Goal: Find specific page/section: Find specific page/section

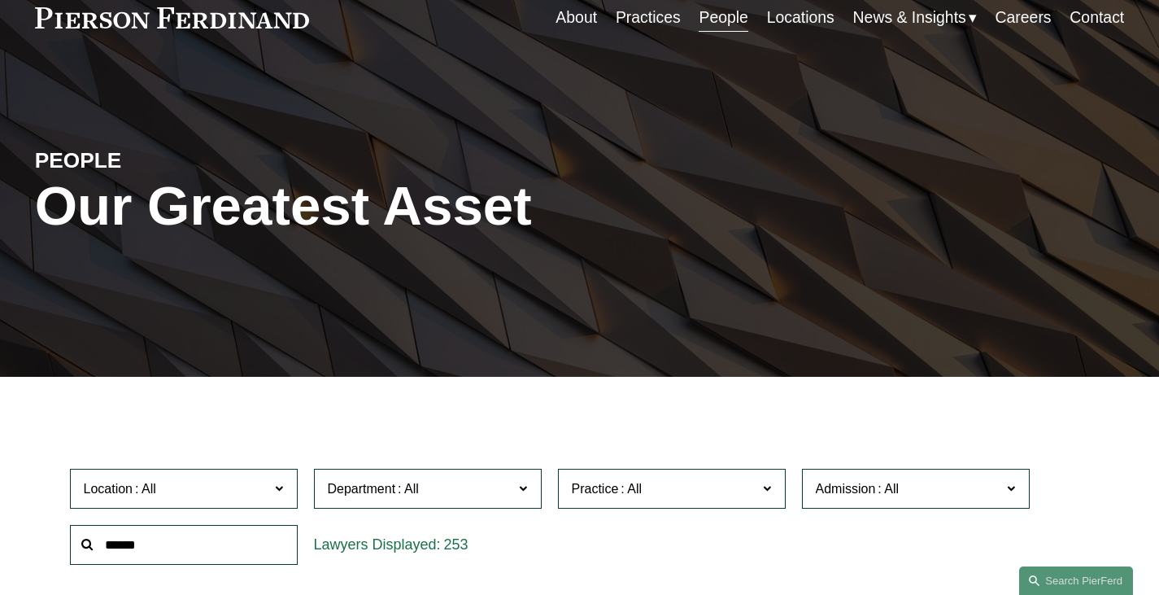
scroll to position [244, 0]
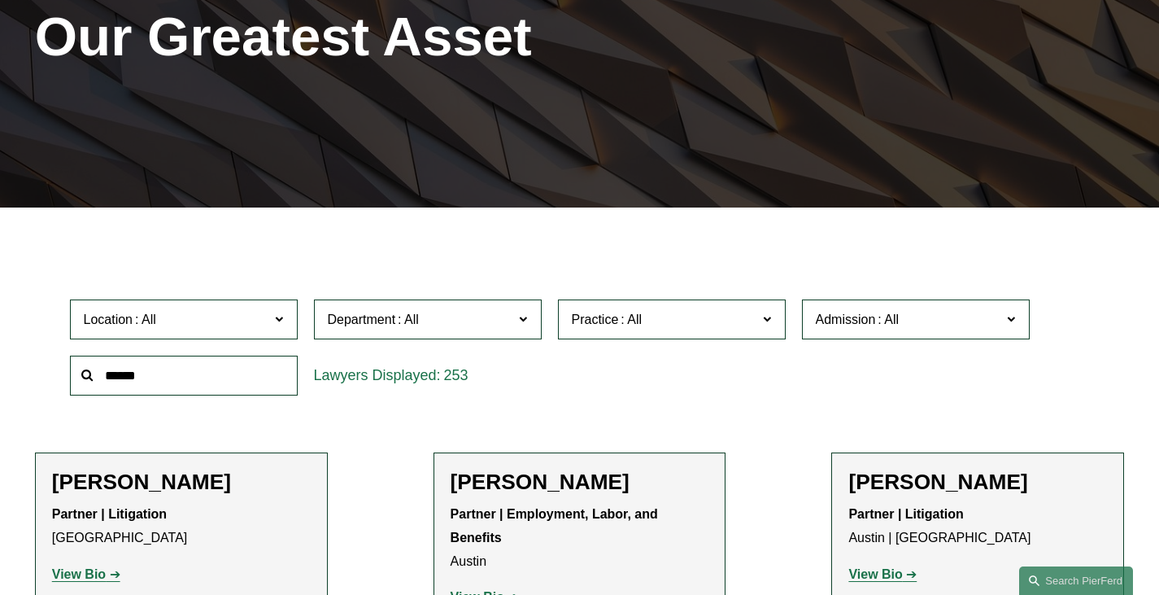
click at [274, 325] on label "Location" at bounding box center [184, 319] width 228 height 40
click at [0, 0] on link "[GEOGRAPHIC_DATA]" at bounding box center [0, 0] width 0 height 0
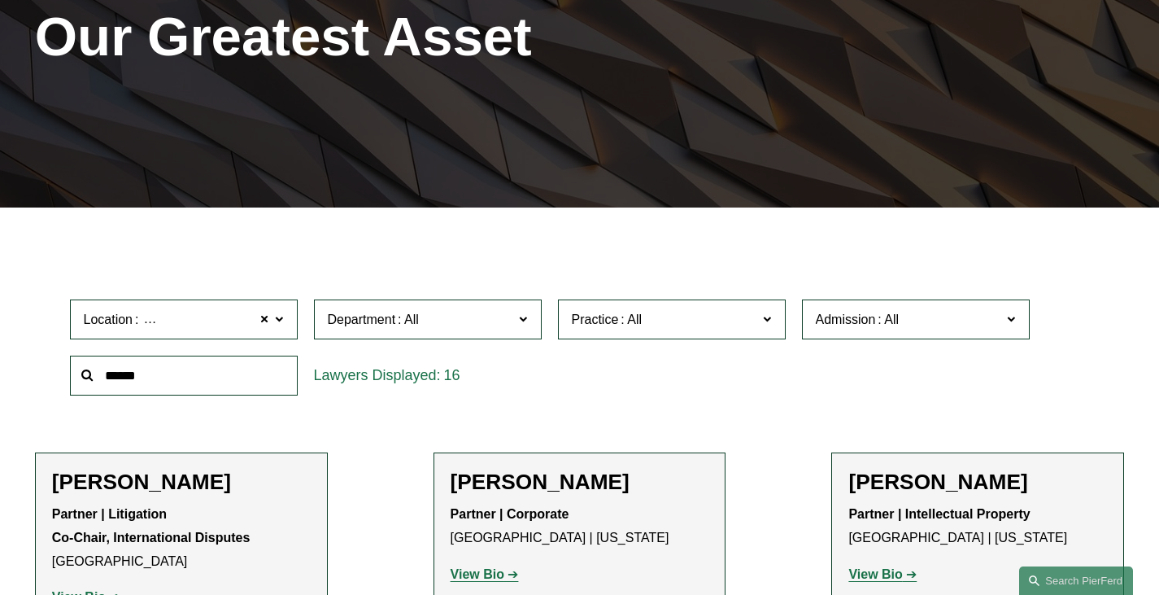
click at [483, 324] on span "Department" at bounding box center [421, 319] width 186 height 22
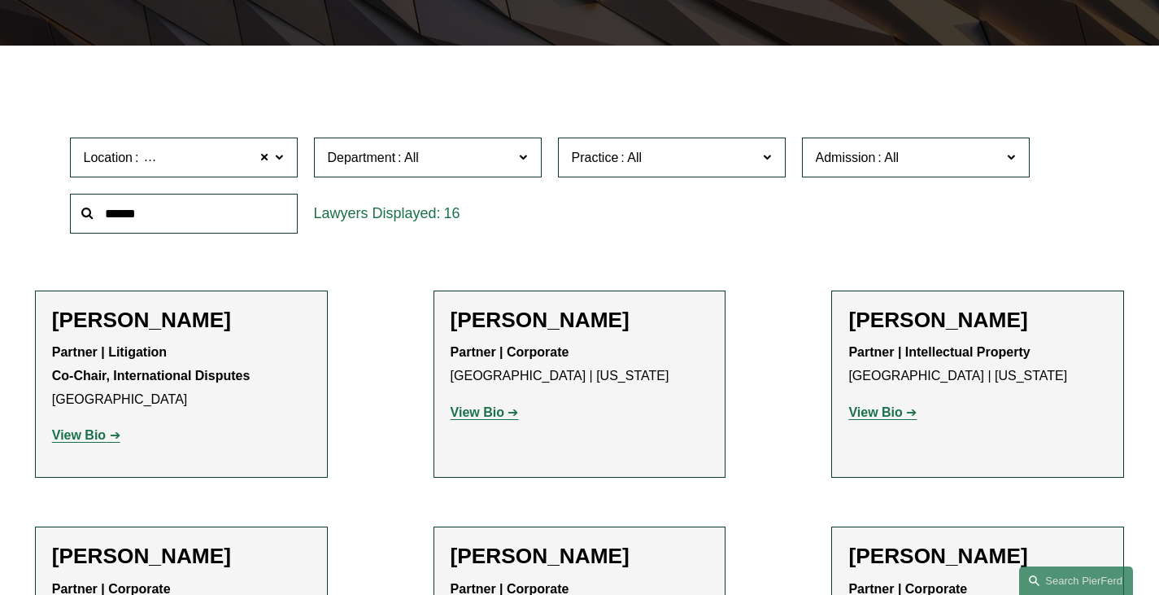
scroll to position [407, 0]
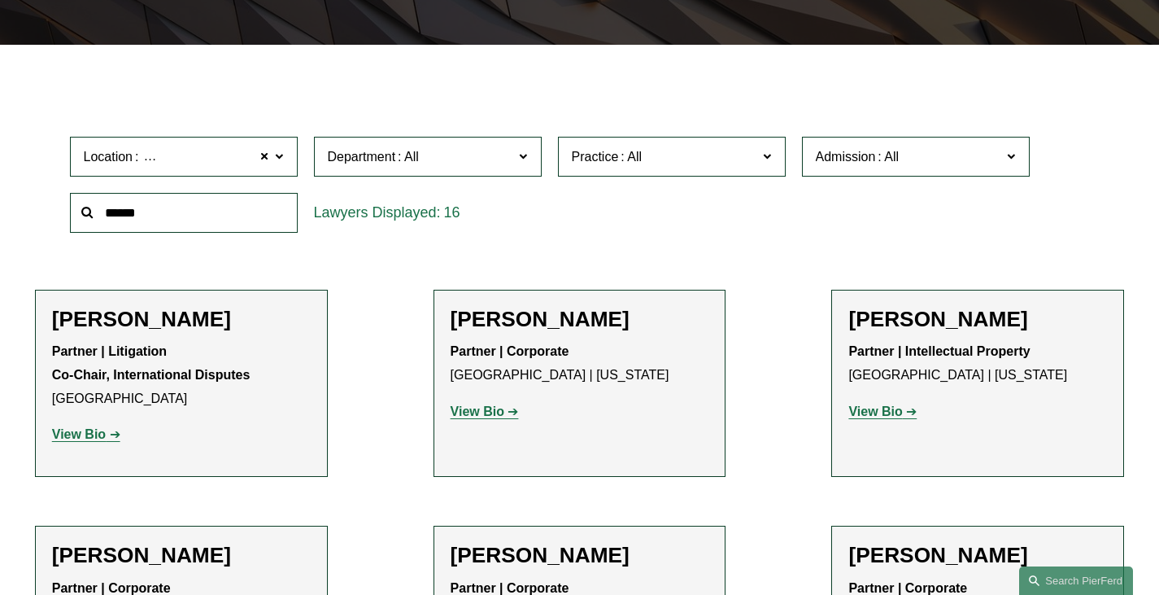
click at [0, 0] on link "Litigation" at bounding box center [0, 0] width 0 height 0
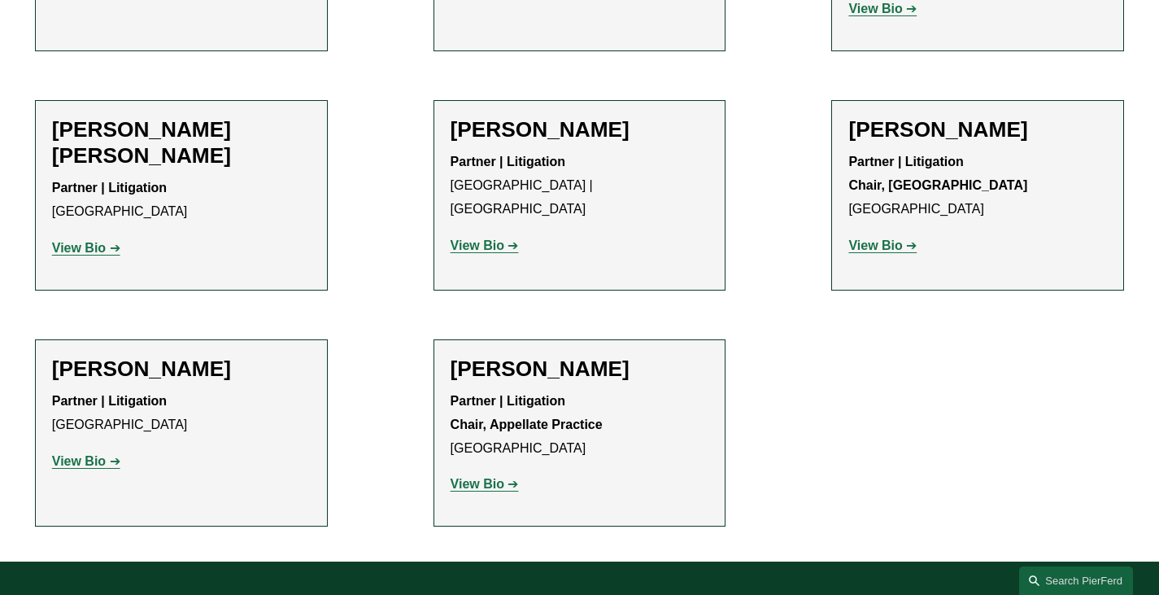
scroll to position [857, 0]
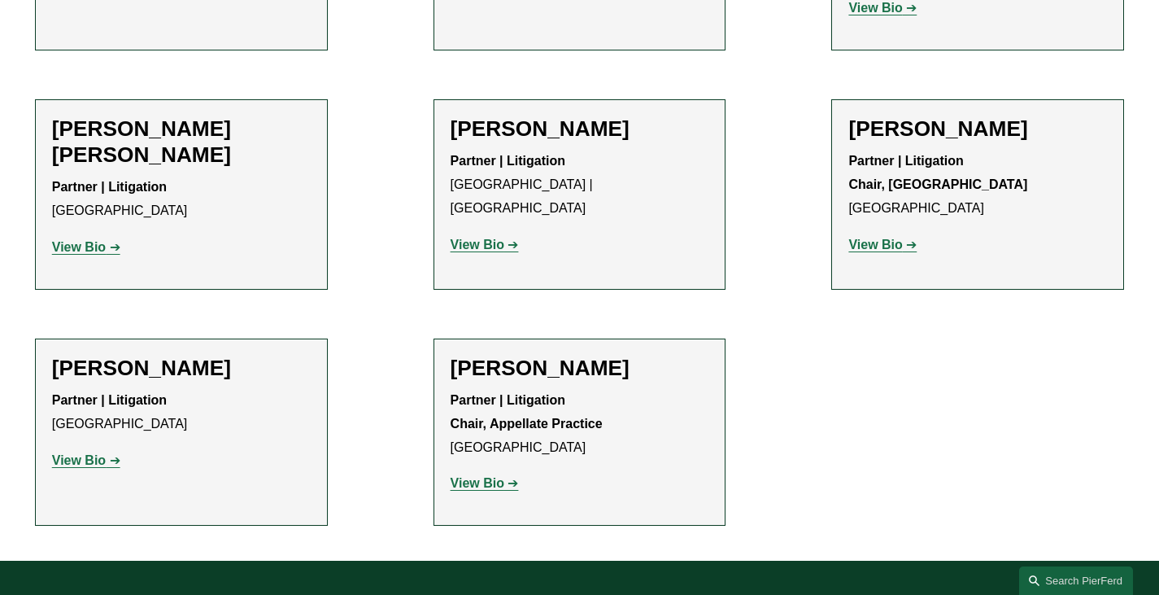
click at [97, 453] on strong "View Bio" at bounding box center [79, 460] width 54 height 14
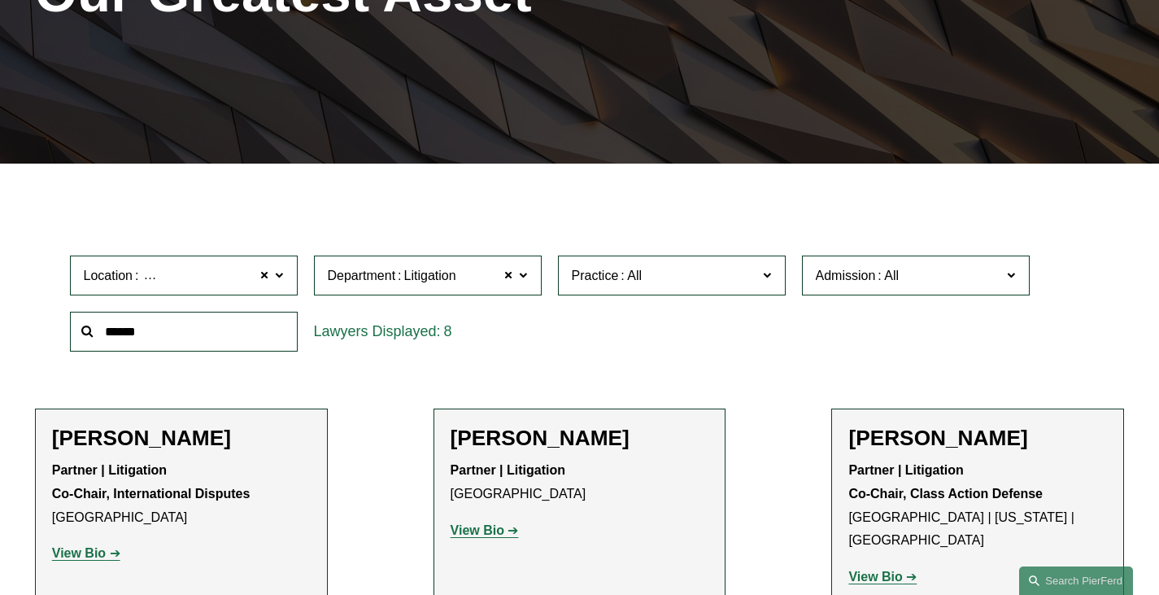
scroll to position [287, 0]
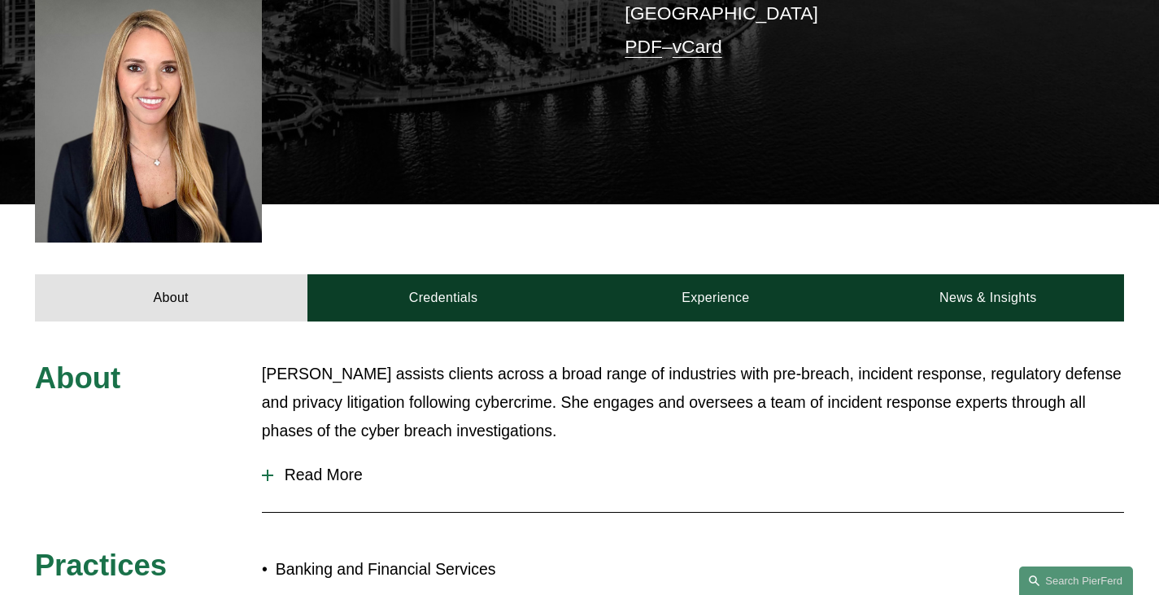
scroll to position [488, 0]
